Goal: Find contact information: Find contact information

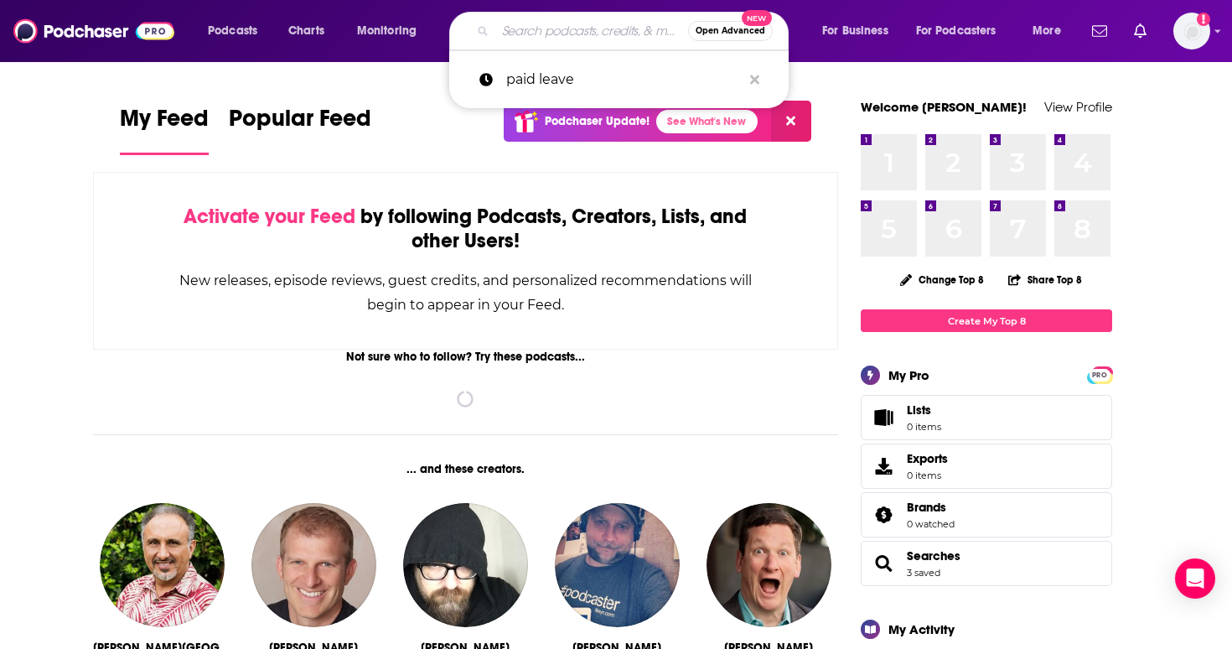
click at [498, 31] on input "Search podcasts, credits, & more..." at bounding box center [591, 31] width 193 height 27
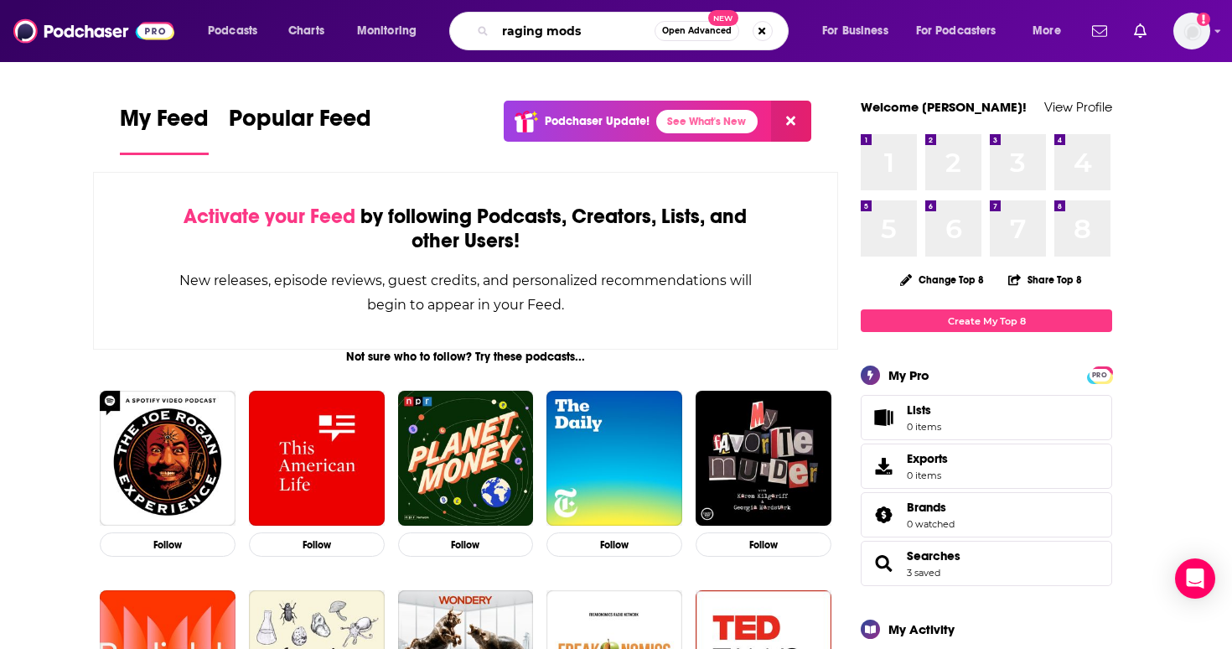
type input "raging mods"
click at [566, 47] on div "raging mods Open Advanced New" at bounding box center [618, 31] width 339 height 39
click at [566, 37] on input "raging mods" at bounding box center [574, 31] width 159 height 27
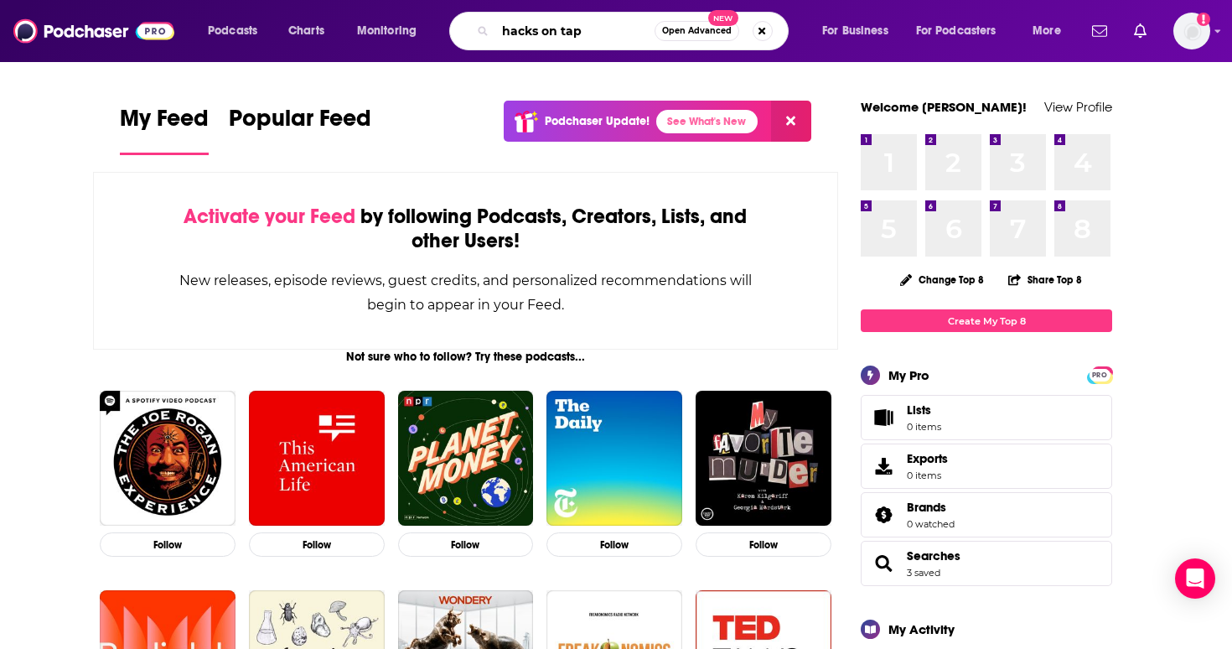
type input "hacks on tap"
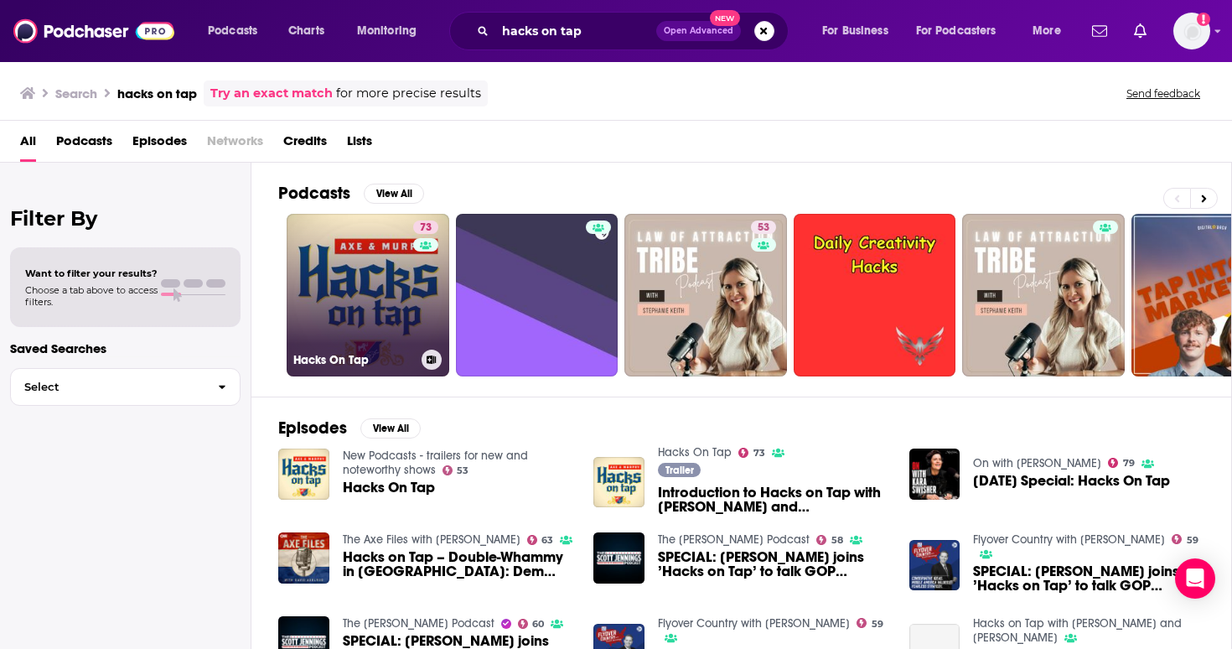
click at [365, 297] on link "73 Hacks On Tap" at bounding box center [368, 295] width 163 height 163
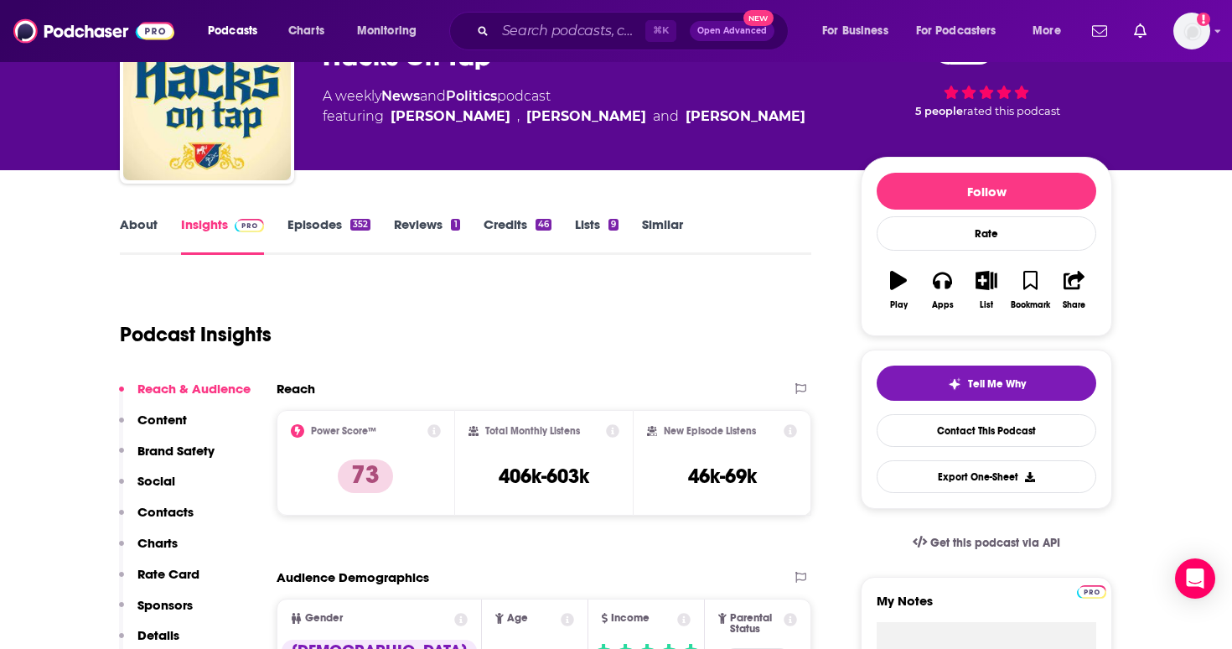
scroll to position [103, 0]
click at [974, 449] on div "Tell Me Why Contact This Podcast Export One-Sheet" at bounding box center [987, 428] width 220 height 127
click at [972, 444] on link "Contact This Podcast" at bounding box center [987, 430] width 220 height 33
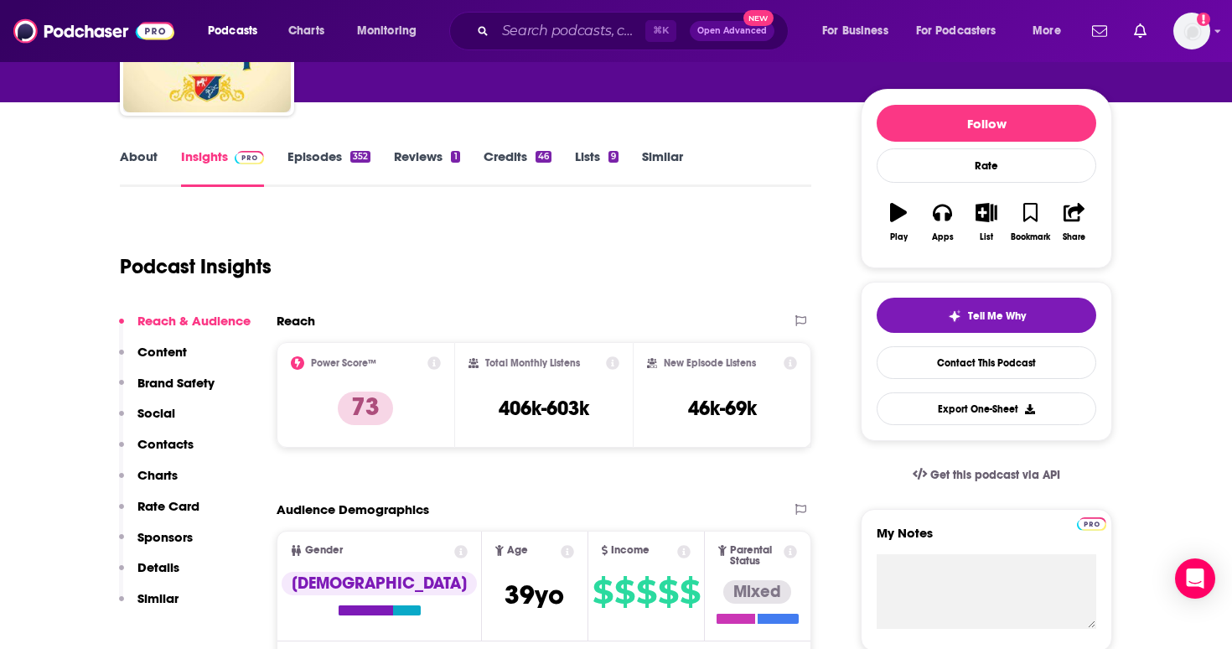
scroll to position [122, 0]
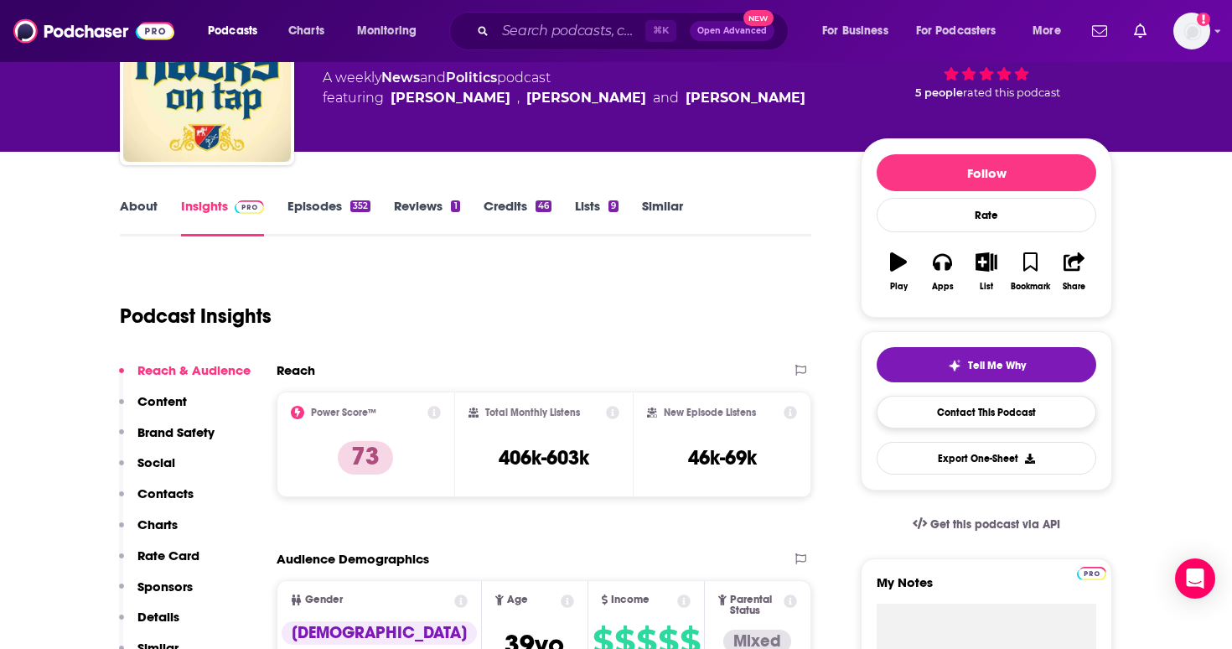
click at [990, 416] on link "Contact This Podcast" at bounding box center [987, 412] width 220 height 33
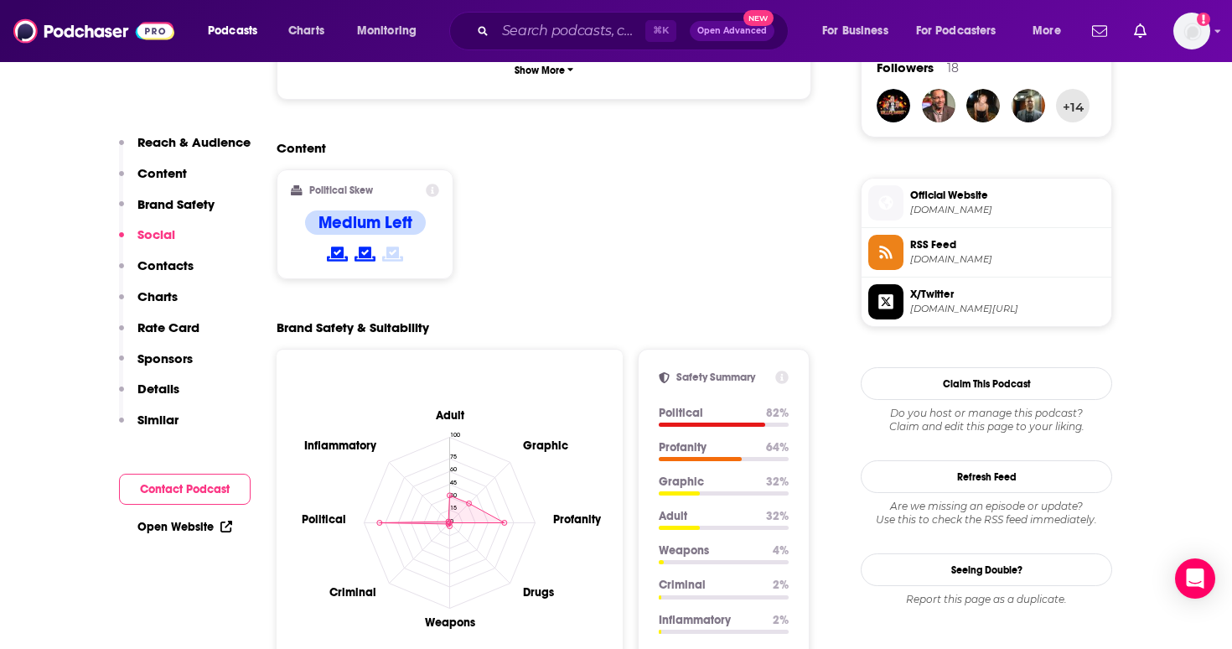
scroll to position [831, 0]
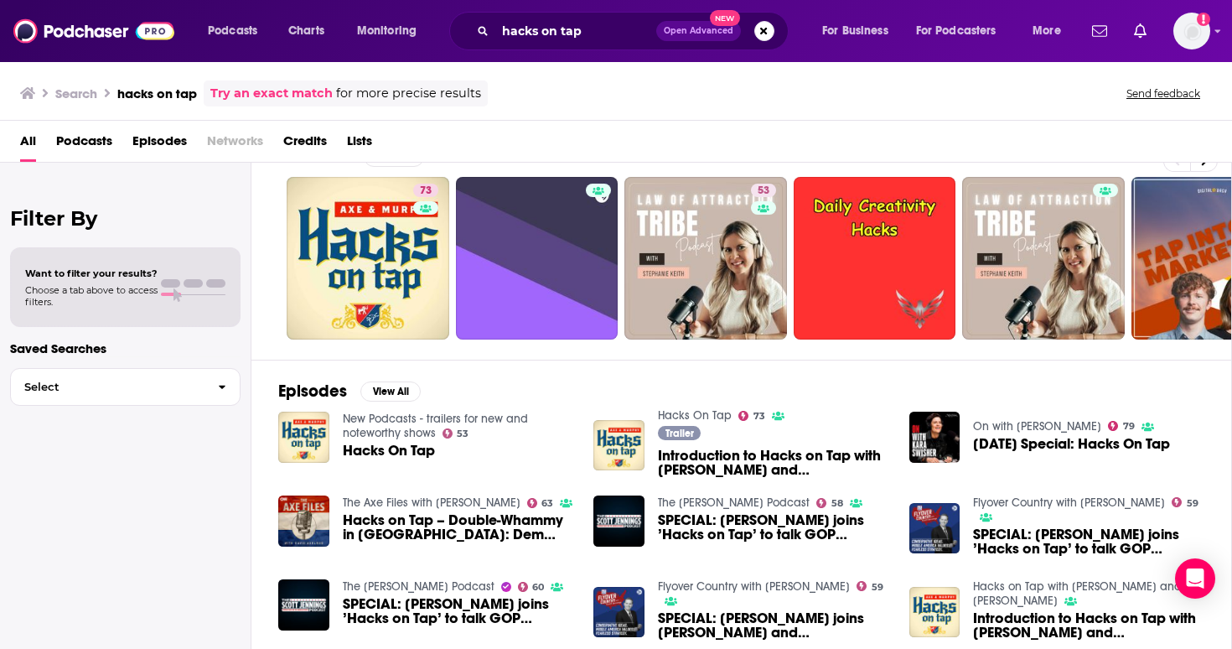
scroll to position [33, 0]
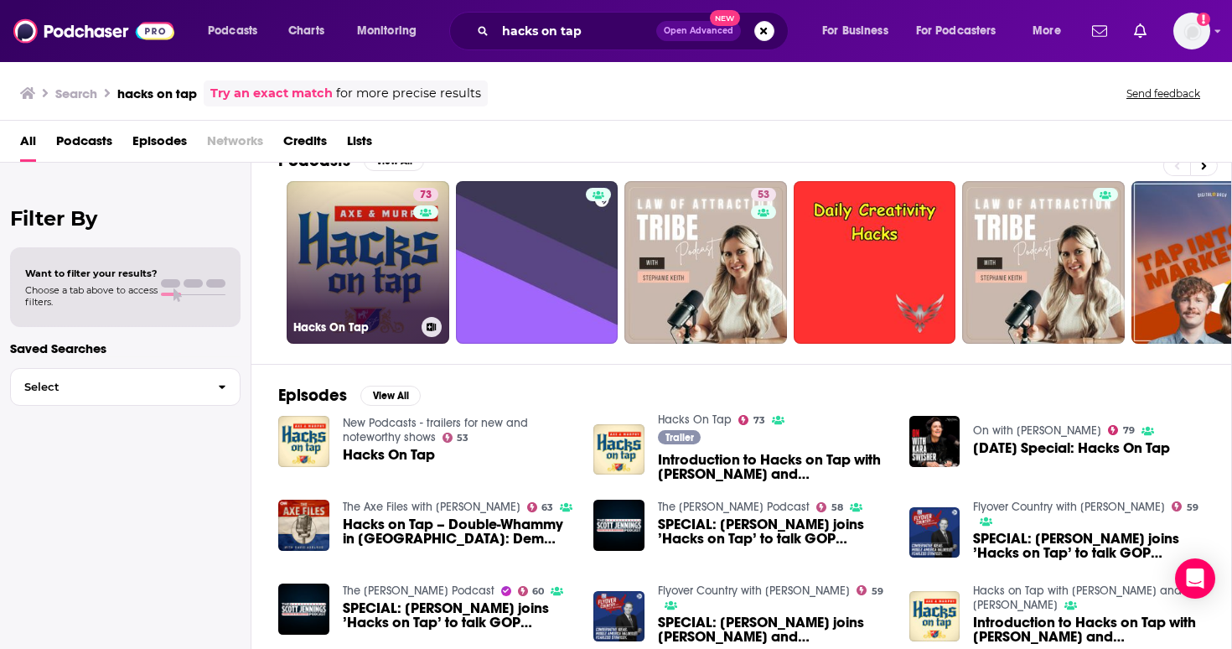
click at [347, 199] on link "73 Hacks On Tap" at bounding box center [368, 262] width 163 height 163
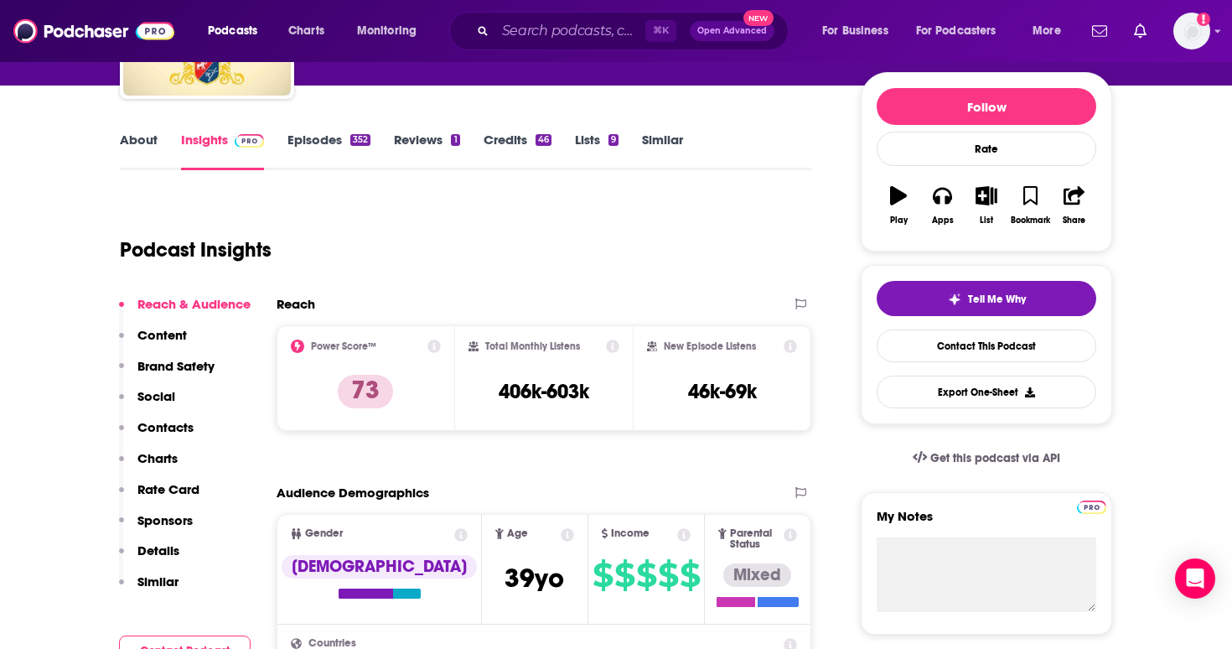
scroll to position [194, 0]
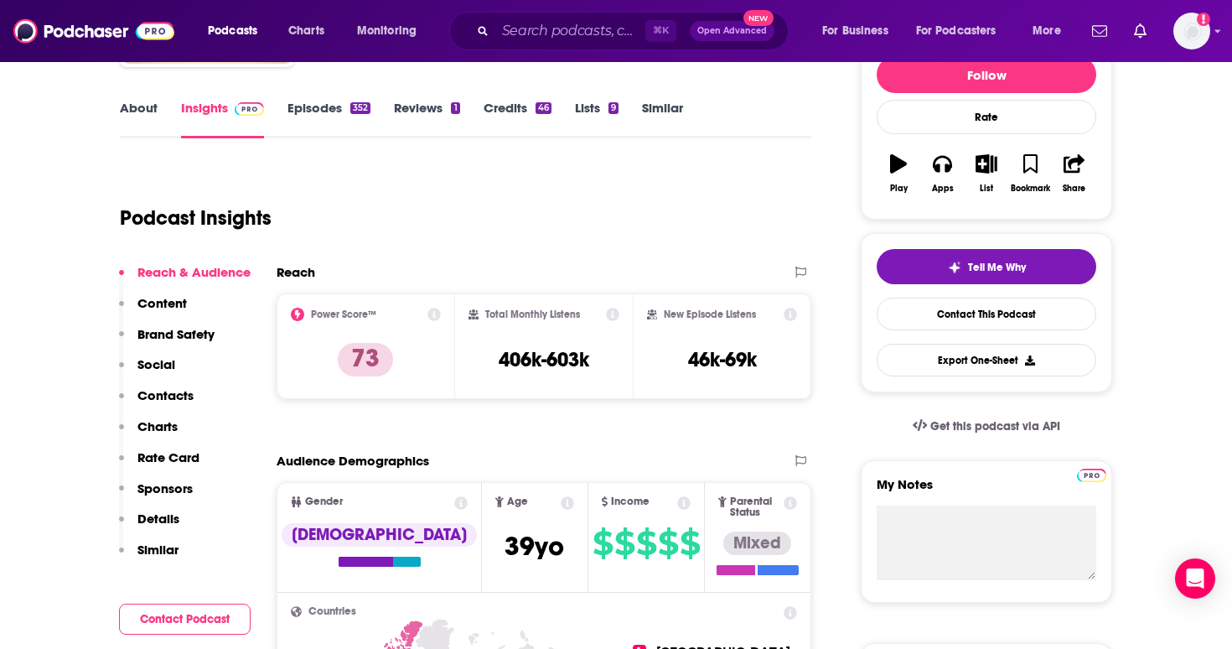
drag, startPoint x: 181, startPoint y: 414, endPoint x: 178, endPoint y: 402, distance: 12.0
click at [181, 413] on button "Contacts" at bounding box center [156, 402] width 75 height 31
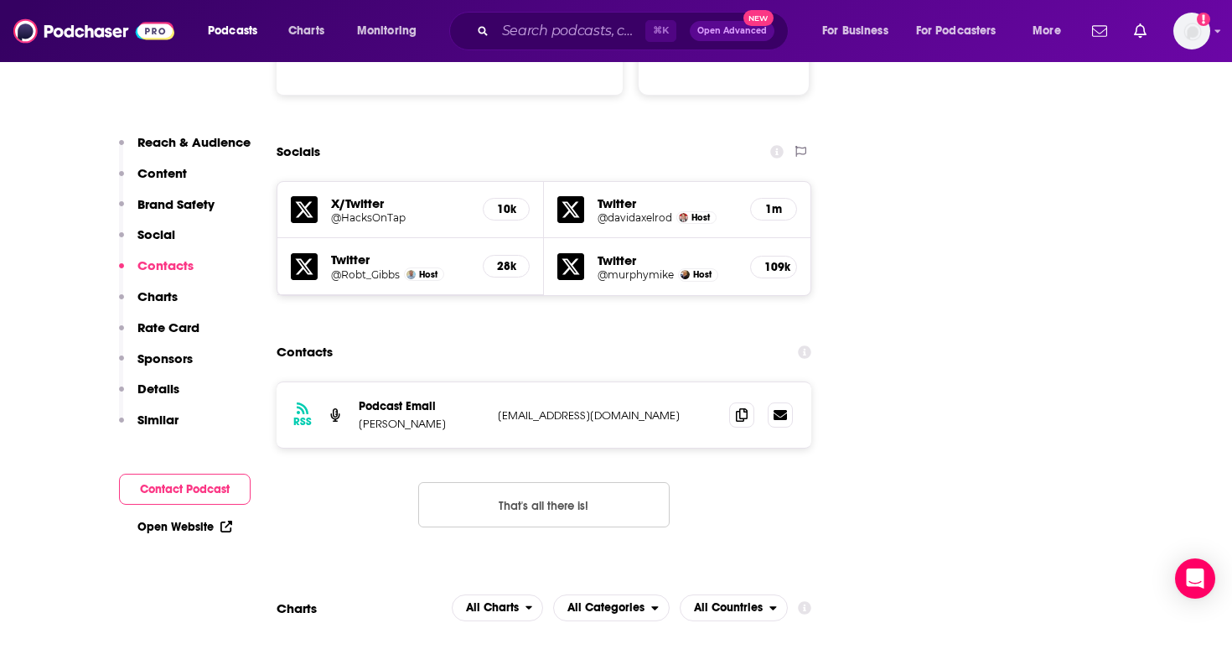
click at [178, 396] on p "Details" at bounding box center [158, 388] width 42 height 16
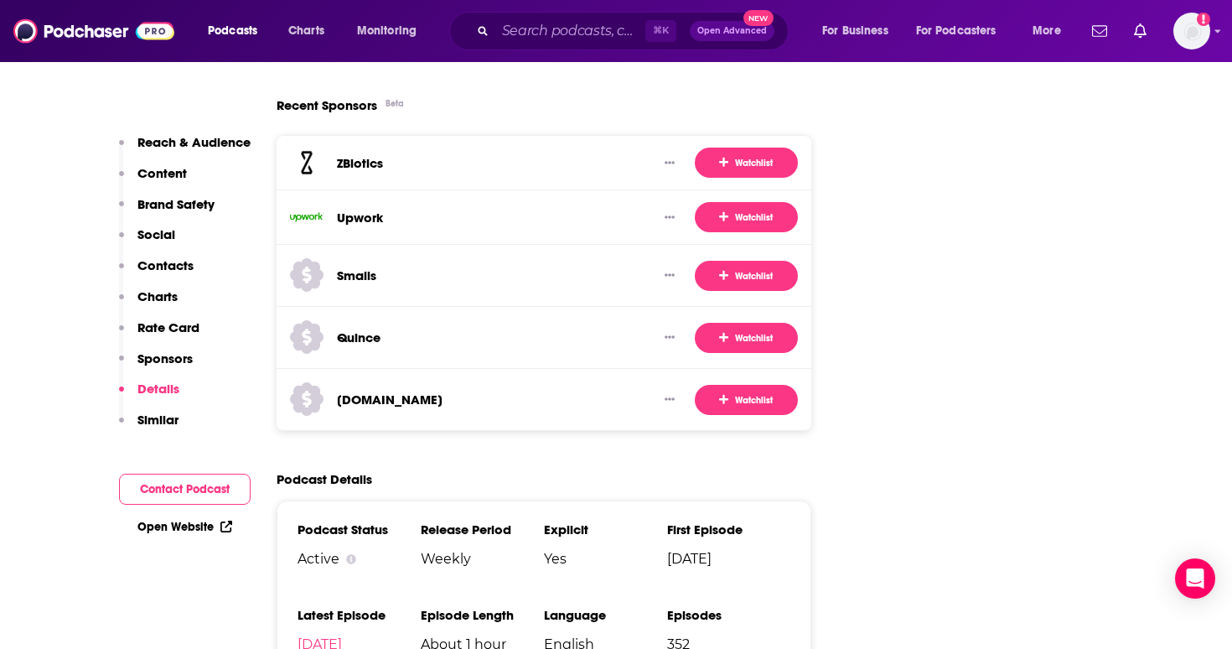
scroll to position [3144, 0]
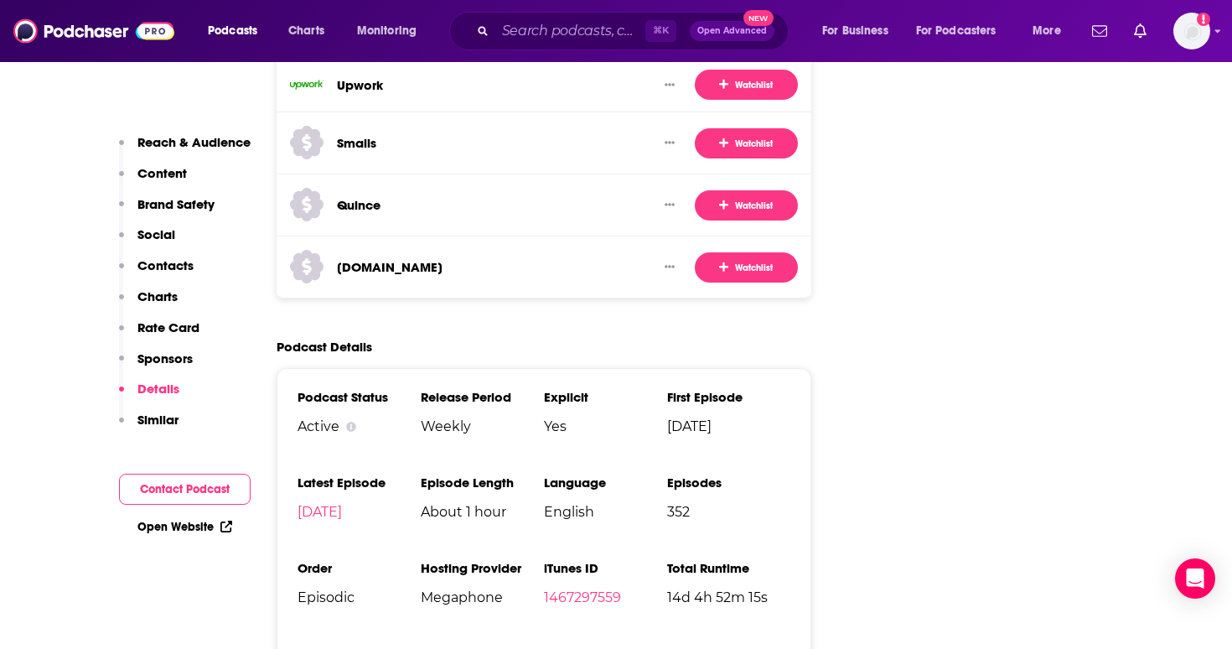
click at [175, 261] on p "Contacts" at bounding box center [165, 265] width 56 height 16
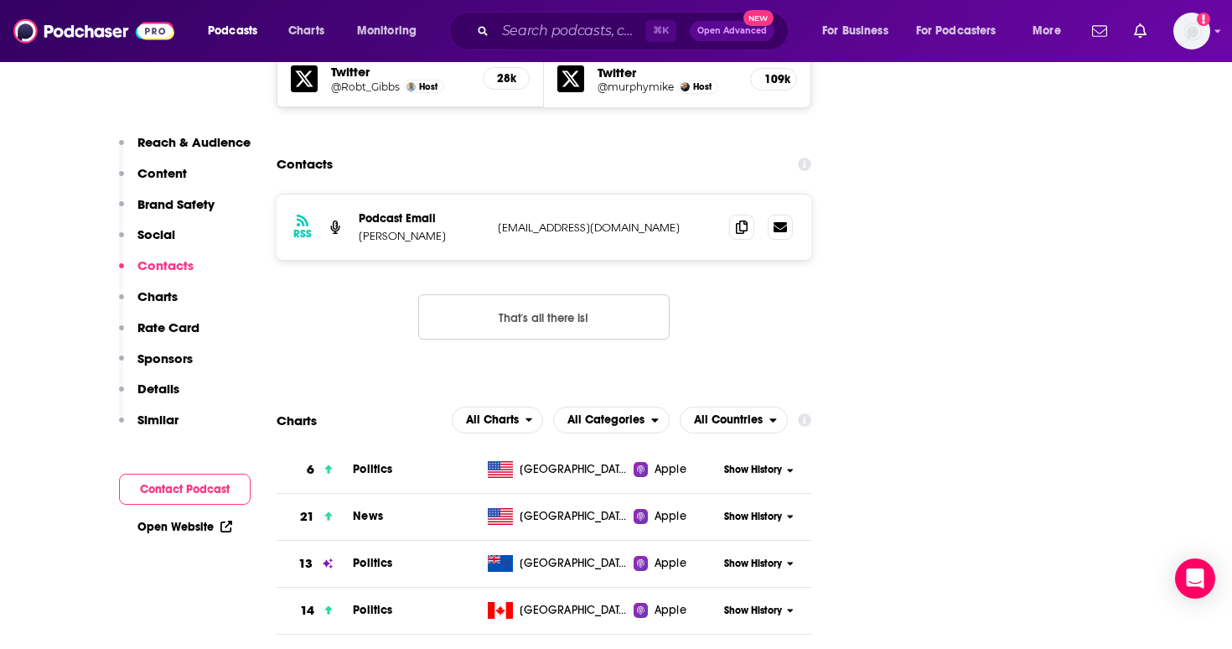
scroll to position [1859, 0]
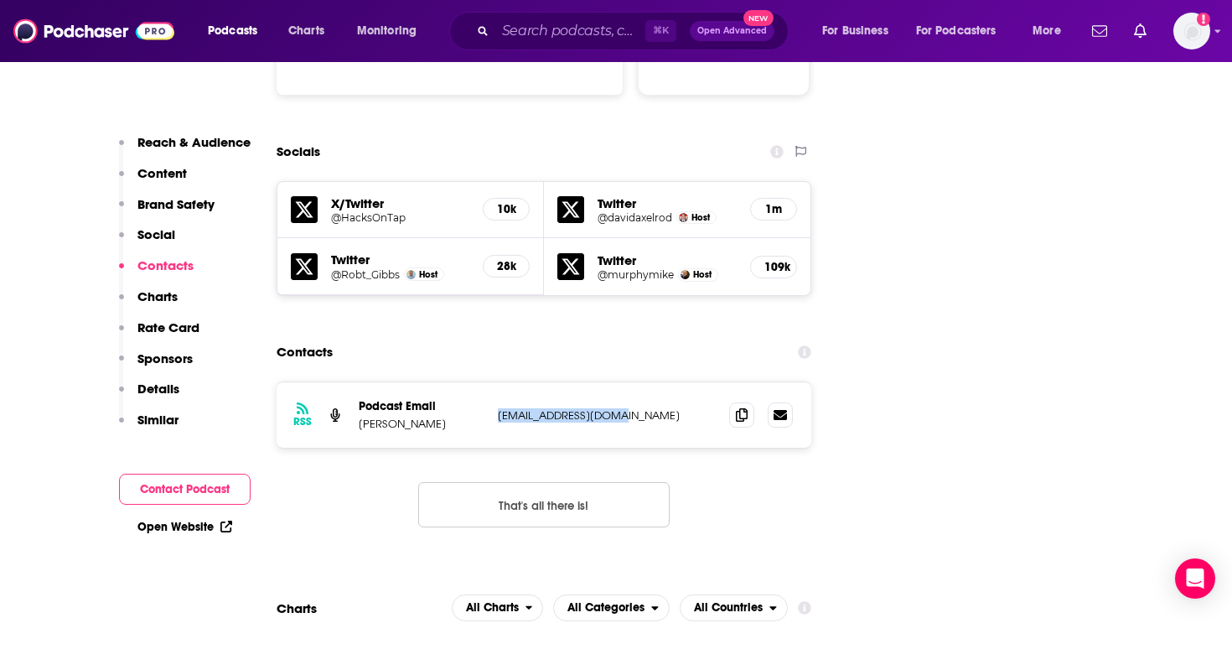
drag, startPoint x: 624, startPoint y: 309, endPoint x: 488, endPoint y: 314, distance: 136.7
click at [488, 382] on div "RSS Podcast Email [PERSON_NAME] [PERSON_NAME][EMAIL_ADDRESS][DOMAIN_NAME] [EMAI…" at bounding box center [544, 414] width 535 height 65
copy div "[EMAIL_ADDRESS][DOMAIN_NAME]"
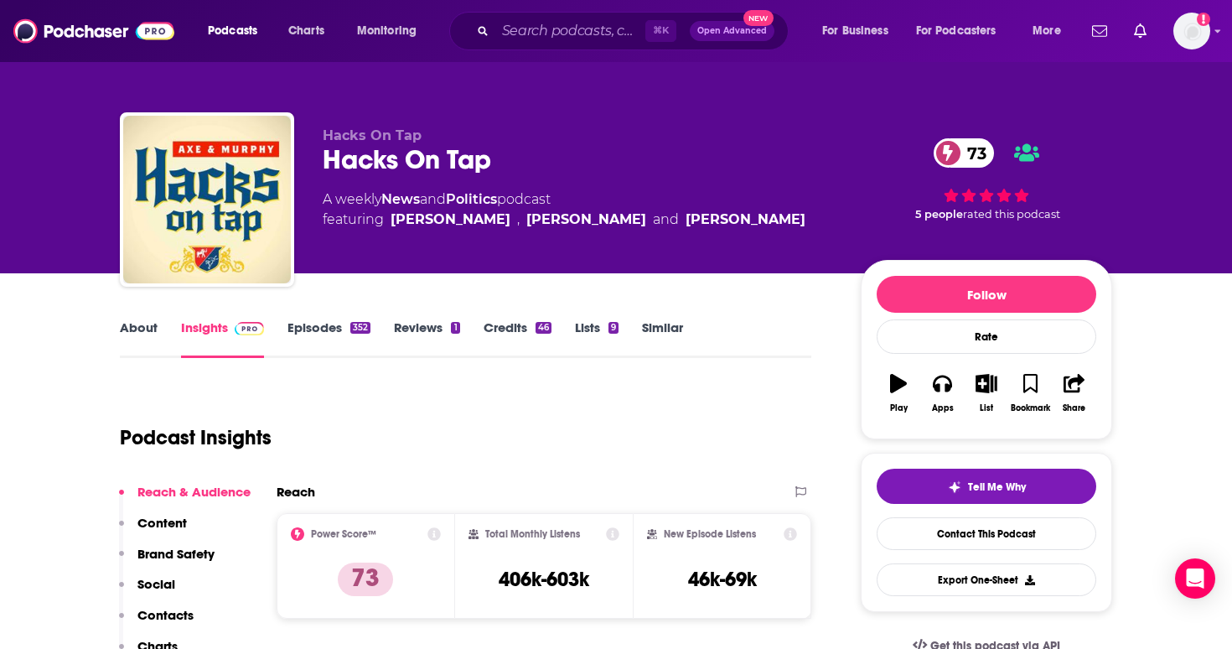
scroll to position [0, 0]
click at [1222, 37] on div "Podcasts Charts Monitoring ⌘ K Open Advanced New For Business For Podcasters Mo…" at bounding box center [616, 31] width 1232 height 62
click at [1208, 37] on img "Logged in as lorenzaingram" at bounding box center [1191, 31] width 37 height 37
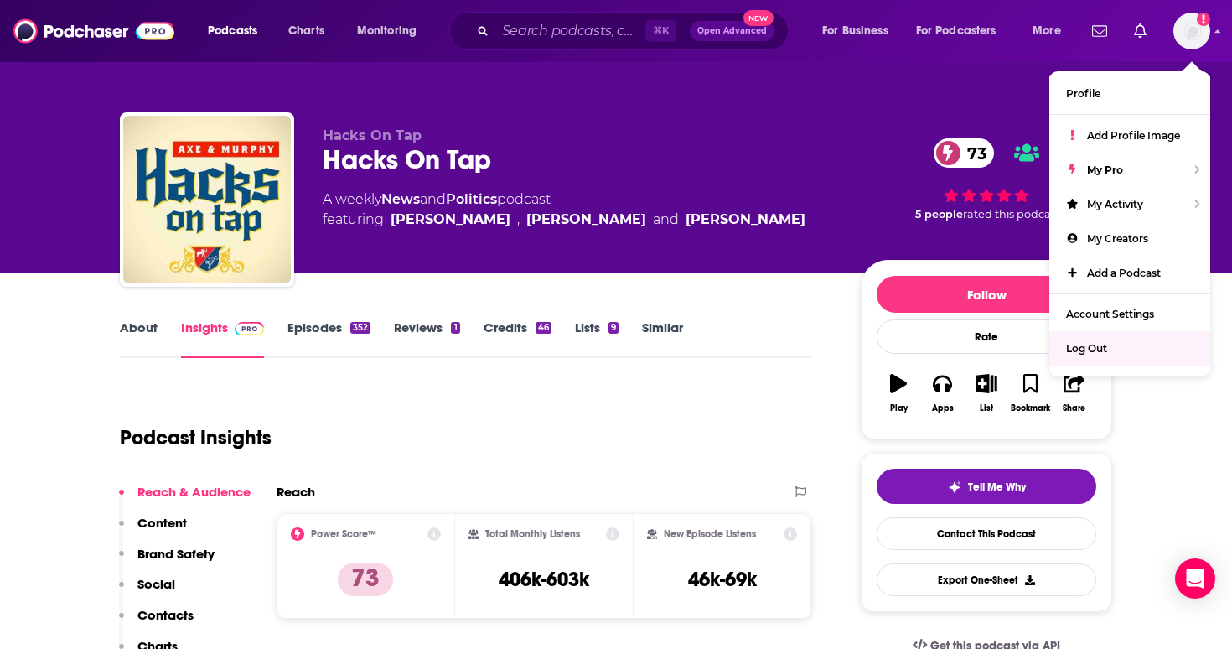
click at [1091, 349] on span "Log Out" at bounding box center [1086, 348] width 41 height 13
